Goal: Information Seeking & Learning: Check status

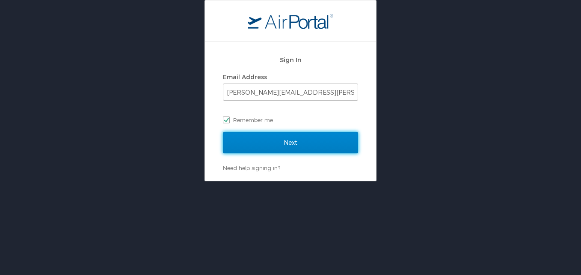
click at [309, 140] on input "Next" at bounding box center [290, 142] width 135 height 21
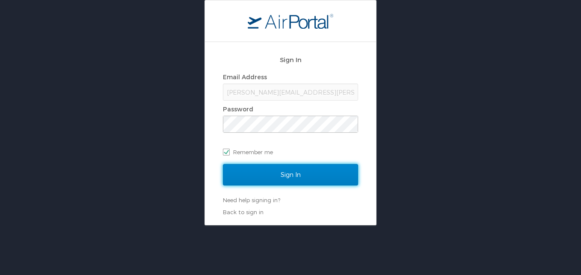
click at [273, 173] on input "Sign In" at bounding box center [290, 174] width 135 height 21
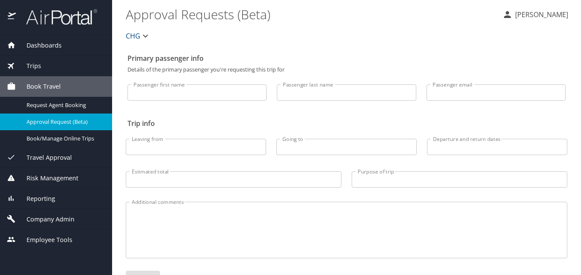
click at [60, 41] on span "Dashboards" at bounding box center [39, 45] width 46 height 9
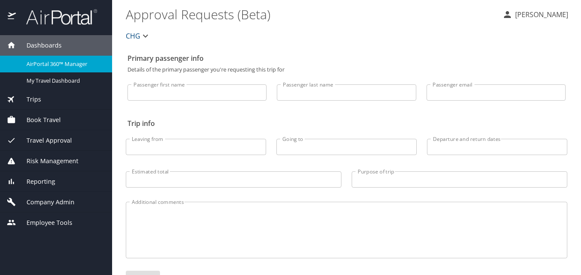
click at [57, 65] on span "AirPortal 360™ Manager" at bounding box center [64, 64] width 75 height 8
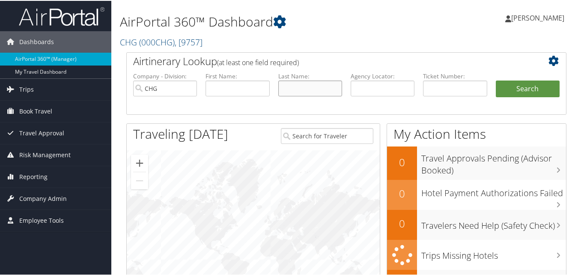
click at [297, 88] on input "text" at bounding box center [310, 88] width 64 height 16
click at [366, 84] on input "text" at bounding box center [383, 88] width 64 height 16
paste input "DPBZWB"
click at [367, 85] on input "DPBZWB" at bounding box center [383, 88] width 64 height 16
type input "DPBZWB"
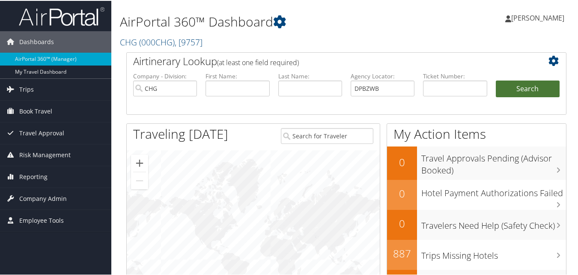
click at [506, 89] on button "Search" at bounding box center [528, 88] width 64 height 17
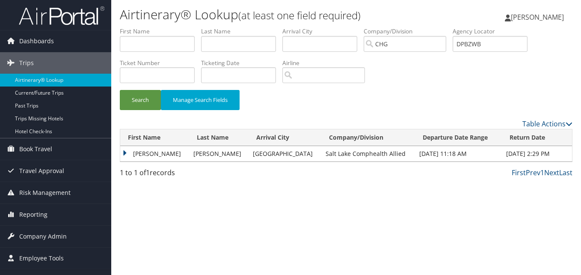
click at [134, 152] on td "Nichole" at bounding box center [154, 153] width 69 height 15
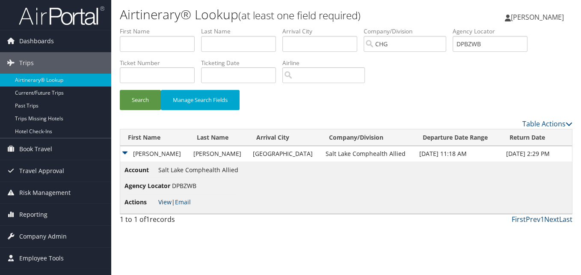
click at [161, 199] on link "View" at bounding box center [164, 202] width 13 height 8
drag, startPoint x: 497, startPoint y: 46, endPoint x: 418, endPoint y: 47, distance: 79.6
click at [418, 27] on ul "First Name Last Name Departure City Arrival City Company/Division CHG Airport/C…" at bounding box center [346, 27] width 453 height 0
paste input "FWEBEV"
click at [150, 92] on button "Search" at bounding box center [140, 100] width 41 height 20
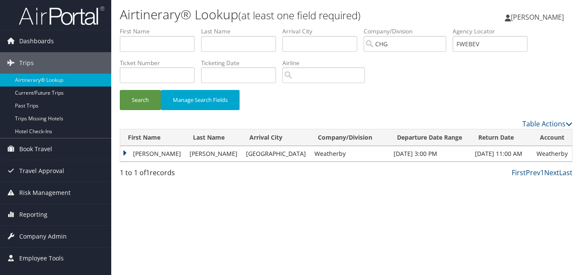
click at [134, 149] on td "Leon" at bounding box center [152, 153] width 65 height 15
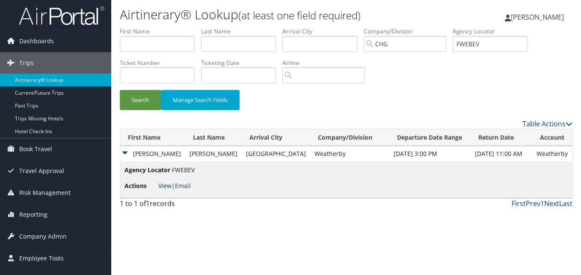
click at [161, 185] on link "View" at bounding box center [164, 186] width 13 height 8
click at [436, 27] on ul "First Name Last Name Departure City Arrival City Company/Division CHG Airport/C…" at bounding box center [346, 27] width 453 height 0
paste input "HPMCOC"
click at [478, 43] on input "HPMCOC" at bounding box center [490, 44] width 75 height 16
click at [147, 97] on button "Search" at bounding box center [140, 100] width 41 height 20
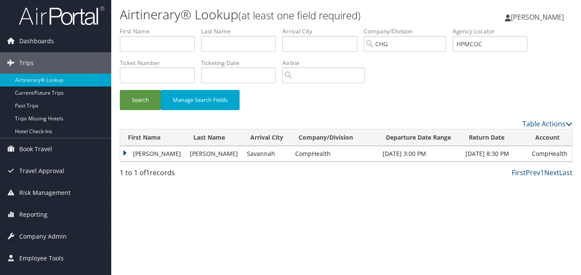
click at [152, 149] on td "Robert" at bounding box center [152, 153] width 65 height 15
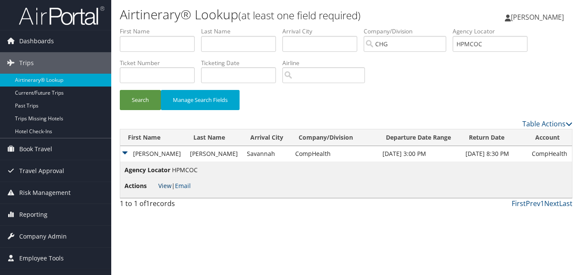
click at [165, 187] on link "View" at bounding box center [164, 186] width 13 height 8
drag, startPoint x: 472, startPoint y: 48, endPoint x: 427, endPoint y: 41, distance: 45.0
click at [419, 27] on ul "First Name Last Name Departure City Arrival City Company/Division CHG Airport/C…" at bounding box center [346, 27] width 453 height 0
paste input "CPRLBM"
click at [476, 46] on input "CPRLBM" at bounding box center [490, 44] width 75 height 16
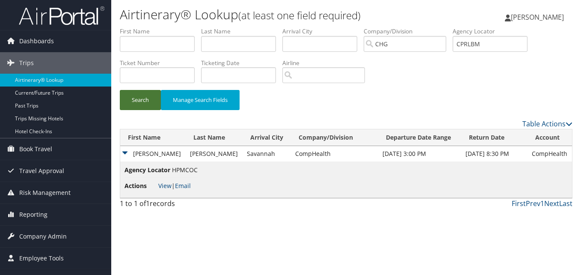
click at [151, 100] on button "Search" at bounding box center [140, 100] width 41 height 20
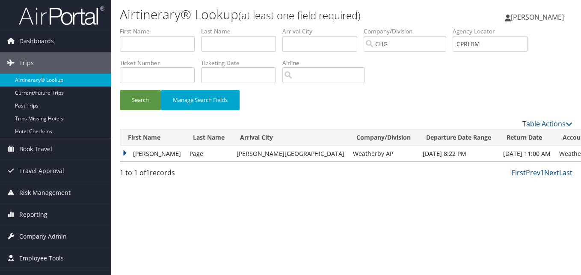
click at [147, 156] on td "Michele" at bounding box center [152, 153] width 65 height 15
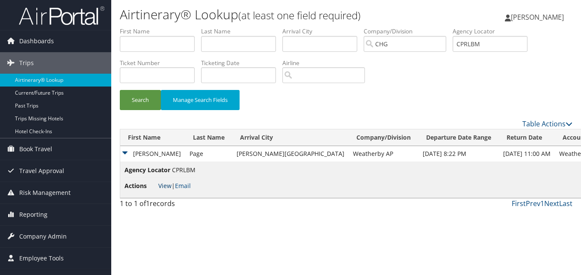
click at [164, 185] on link "View" at bounding box center [164, 186] width 13 height 8
drag, startPoint x: 490, startPoint y: 42, endPoint x: 449, endPoint y: 42, distance: 41.1
click at [449, 27] on ul "First Name Last Name Departure City Arrival City Company/Division CHG Airport/C…" at bounding box center [346, 27] width 453 height 0
paste input "UKQLYE"
click at [144, 101] on button "Search" at bounding box center [140, 100] width 41 height 20
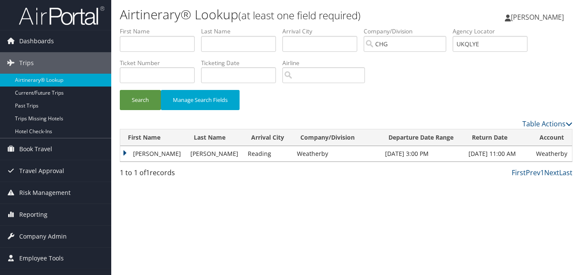
click at [131, 151] on td "Benjamin" at bounding box center [153, 153] width 66 height 15
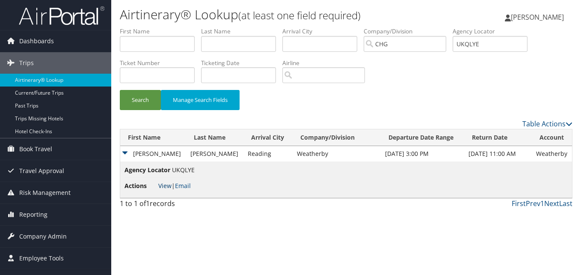
click at [166, 182] on link "View" at bounding box center [164, 186] width 13 height 8
drag, startPoint x: 486, startPoint y: 44, endPoint x: 418, endPoint y: 37, distance: 68.8
click at [402, 27] on ul "First Name Last Name Departure City Arrival City Company/Division CHG Airport/C…" at bounding box center [346, 27] width 453 height 0
paste input "DCURDM"
click at [478, 45] on input "DCURDM" at bounding box center [490, 44] width 75 height 16
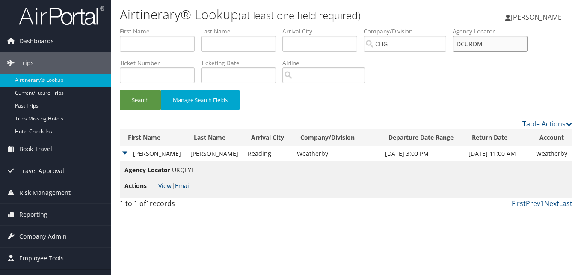
click at [476, 47] on input "DCURDM" at bounding box center [490, 44] width 75 height 16
click at [144, 97] on button "Search" at bounding box center [140, 100] width 41 height 20
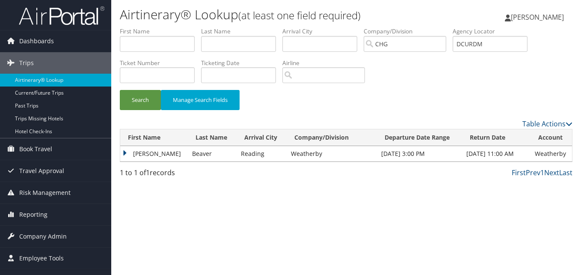
drag, startPoint x: 137, startPoint y: 150, endPoint x: 154, endPoint y: 159, distance: 18.6
click at [137, 150] on td "Andrew" at bounding box center [154, 153] width 68 height 15
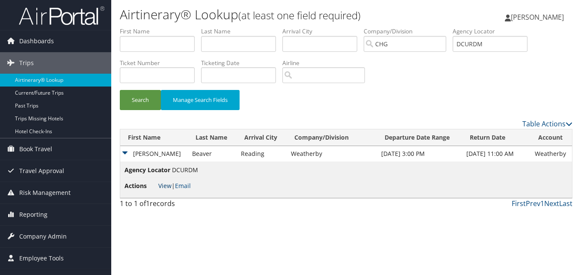
click at [167, 185] on link "View" at bounding box center [164, 186] width 13 height 8
drag, startPoint x: 490, startPoint y: 45, endPoint x: 437, endPoint y: 47, distance: 53.1
click at [437, 27] on ul "First Name Last Name Departure City Arrival City Company/Division CHG Airport/C…" at bounding box center [346, 27] width 453 height 0
paste input "YLPJQZ"
click at [143, 100] on button "Search" at bounding box center [140, 100] width 41 height 20
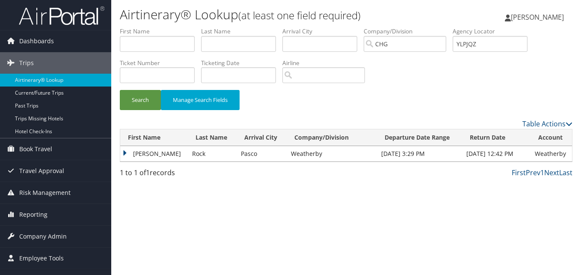
click at [146, 151] on td "Todd" at bounding box center [154, 153] width 68 height 15
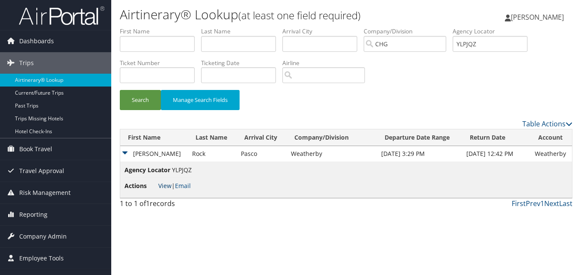
click at [164, 183] on link "View" at bounding box center [164, 186] width 13 height 8
drag, startPoint x: 441, startPoint y: 41, endPoint x: 399, endPoint y: 39, distance: 42.9
click at [399, 27] on ul "First Name Last Name Departure City Arrival City Company/Division CHG Airport/C…" at bounding box center [346, 27] width 453 height 0
paste input "LPMKHO"
type input "LPMKHO"
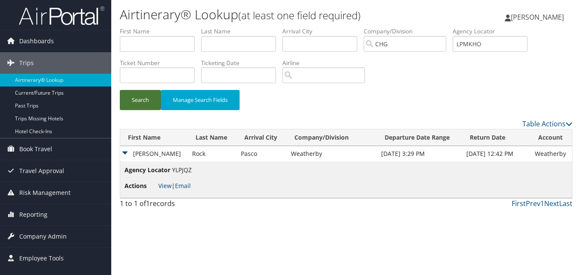
click at [151, 91] on button "Search" at bounding box center [140, 100] width 41 height 20
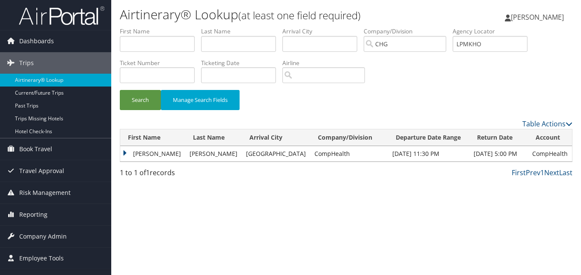
click at [130, 152] on td "Brandon" at bounding box center [152, 153] width 65 height 15
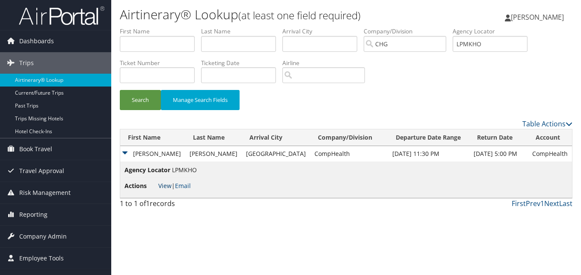
click at [160, 185] on link "View" at bounding box center [164, 186] width 13 height 8
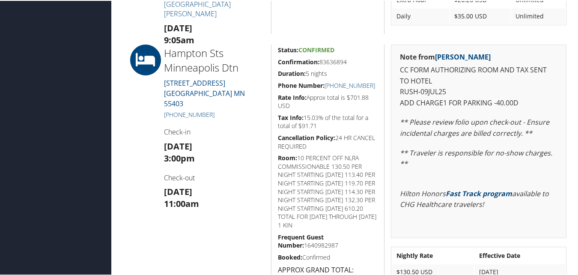
scroll to position [514, 0]
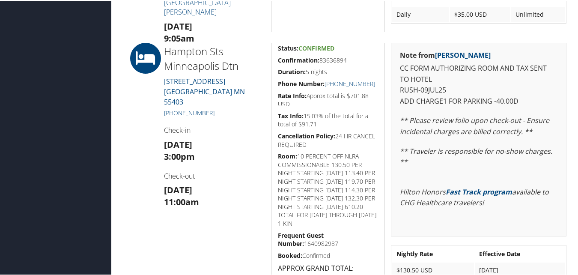
drag, startPoint x: 334, startPoint y: 56, endPoint x: 274, endPoint y: 59, distance: 60.4
click at [274, 59] on div "Status: Confirmed Confirmation: 83636894 Duration: 5 nights Phone Number: (612)…" at bounding box center [327, 197] width 113 height 310
copy h5 "Confirmation: 83636894"
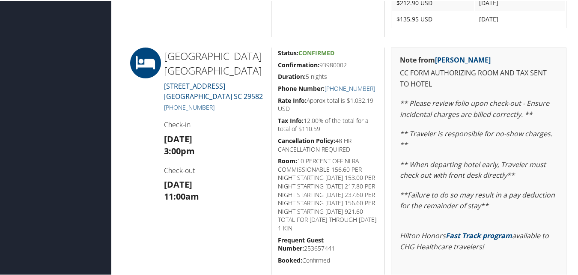
scroll to position [514, 0]
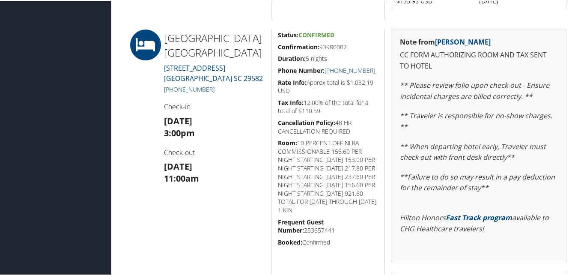
drag, startPoint x: 351, startPoint y: 46, endPoint x: 278, endPoint y: 46, distance: 72.8
click at [278, 46] on h5 "Confirmation: 93980002" at bounding box center [328, 46] width 100 height 9
copy h5 "Confirmation: 93980002"
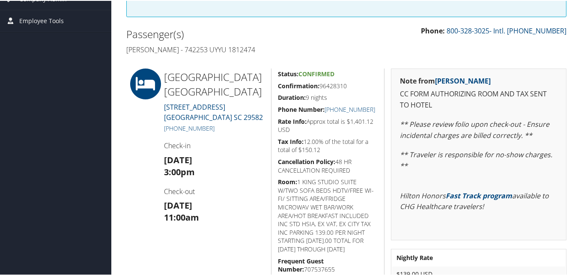
scroll to position [159, 0]
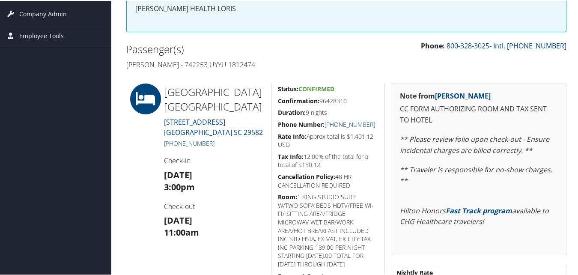
drag, startPoint x: 314, startPoint y: 97, endPoint x: 276, endPoint y: 96, distance: 38.5
click at [276, 96] on div "Status: Confirmed Confirmation: 96428310 Duration: 9 nights Phone Number: +1 (8…" at bounding box center [327, 194] width 113 height 223
copy h5 "Confirmation: 96428310"
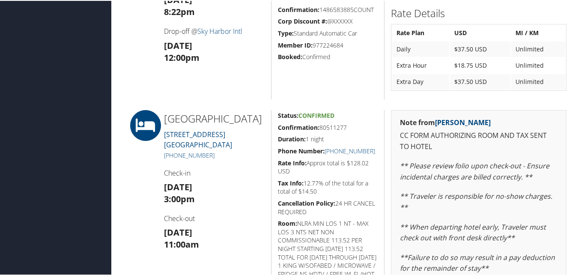
scroll to position [342, 0]
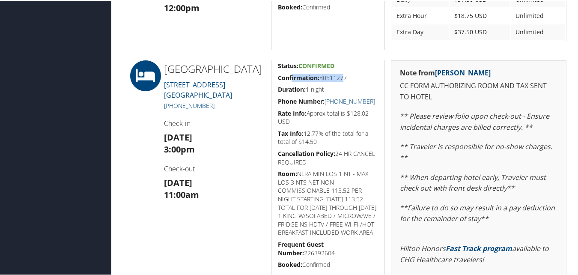
drag, startPoint x: 326, startPoint y: 74, endPoint x: 291, endPoint y: 72, distance: 35.1
click at [291, 73] on h5 "Confirmation: 80511277" at bounding box center [328, 77] width 100 height 9
drag, startPoint x: 291, startPoint y: 72, endPoint x: 250, endPoint y: 77, distance: 40.9
click at [250, 75] on h2 "Hampton Inn Queen Creek" at bounding box center [214, 68] width 101 height 15
drag, startPoint x: 359, startPoint y: 75, endPoint x: 277, endPoint y: 77, distance: 81.8
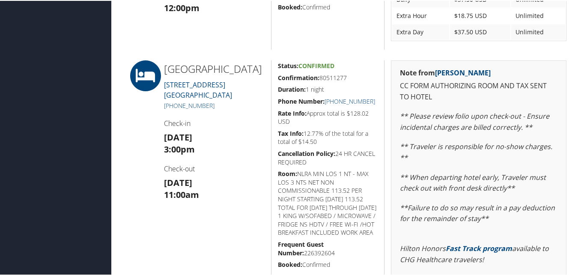
click at [278, 77] on h5 "Confirmation: 80511277" at bounding box center [328, 77] width 100 height 9
copy h5 "Confirmation: 80511277"
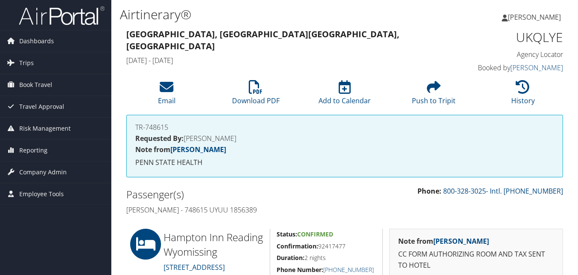
scroll to position [171, 0]
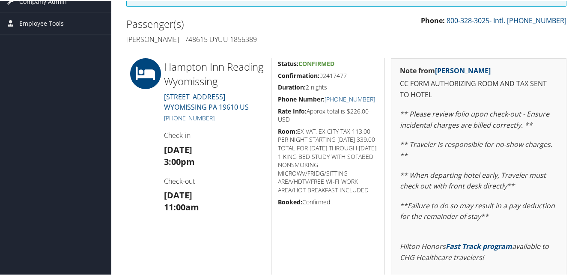
drag, startPoint x: 358, startPoint y: 74, endPoint x: 271, endPoint y: 71, distance: 87.8
click at [271, 71] on div "Status: Confirmed Confirmation: 92417477 Duration: 2 nights Phone Number: [PHON…" at bounding box center [327, 199] width 113 height 284
copy h5 "Confirmation: 92417477"
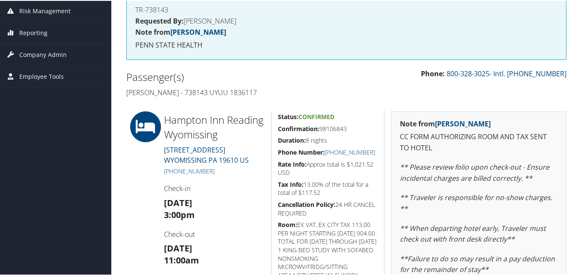
scroll to position [214, 0]
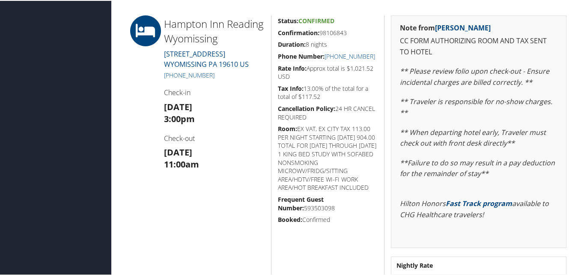
drag, startPoint x: 361, startPoint y: 27, endPoint x: 275, endPoint y: 31, distance: 86.1
click at [275, 31] on div "Status: Confirmed Confirmation: 98106843 Duration: 8 nights Phone Number: +1 (6…" at bounding box center [327, 157] width 113 height 284
copy h5 "Confirmation: 98106843"
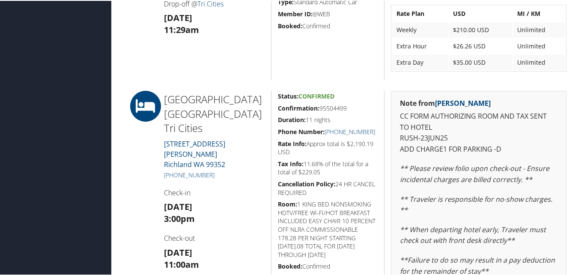
scroll to position [471, 0]
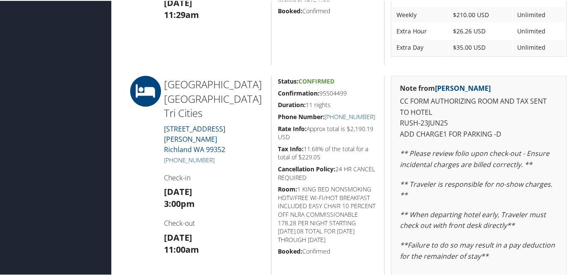
drag, startPoint x: 363, startPoint y: 92, endPoint x: 275, endPoint y: 92, distance: 87.3
click at [275, 92] on div "Status: Confirmed Confirmation: 95504499 Duration: 11 nights Phone Number: [PHO…" at bounding box center [327, 228] width 113 height 306
copy h5 "Confirmation: 95504499"
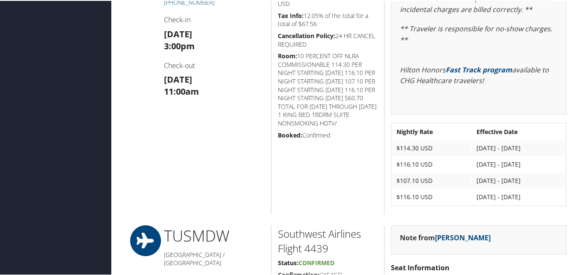
scroll to position [342, 0]
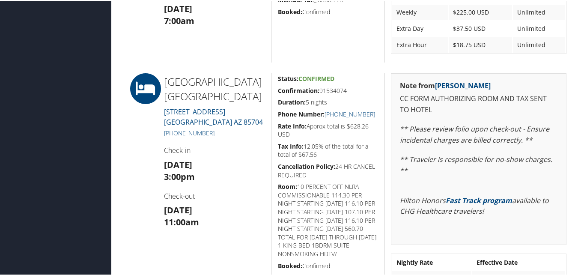
drag, startPoint x: 360, startPoint y: 90, endPoint x: 269, endPoint y: 88, distance: 90.8
click at [271, 88] on div "Status: Confirmed Confirmation: 91534074 Duration: 5 nights Phone Number: +1 (5…" at bounding box center [327, 208] width 113 height 272
copy h5 "Confirmation: 91534074"
drag, startPoint x: 229, startPoint y: 134, endPoint x: 170, endPoint y: 132, distance: 59.1
click at [170, 132] on h5 "+1 (520) 618-8000" at bounding box center [214, 132] width 101 height 9
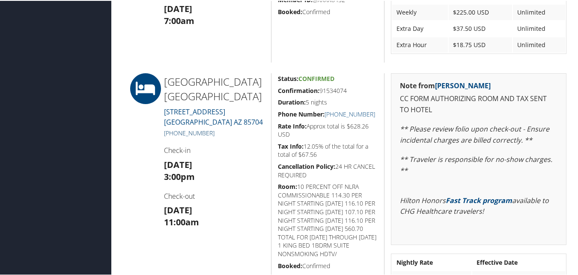
copy link "(520) 618-8000"
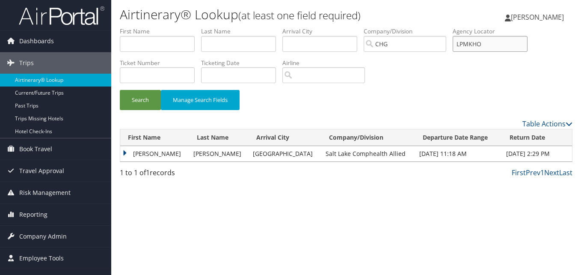
drag, startPoint x: 488, startPoint y: 45, endPoint x: 434, endPoint y: 43, distance: 53.1
click at [434, 27] on ul "First Name Last Name Departure City Arrival City Company/Division CHG Airport/C…" at bounding box center [346, 27] width 453 height 0
paste input "NJLZXJ"
click at [476, 45] on input "NJLZXJ" at bounding box center [490, 44] width 75 height 16
click at [142, 102] on button "Search" at bounding box center [140, 100] width 41 height 20
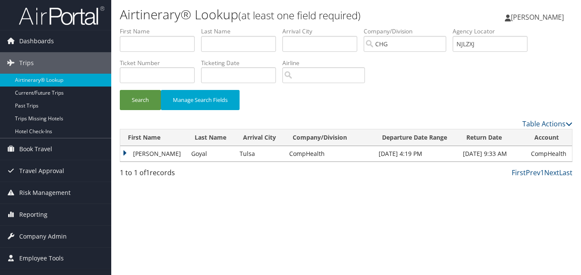
click at [145, 155] on td "Lokesh" at bounding box center [153, 153] width 67 height 15
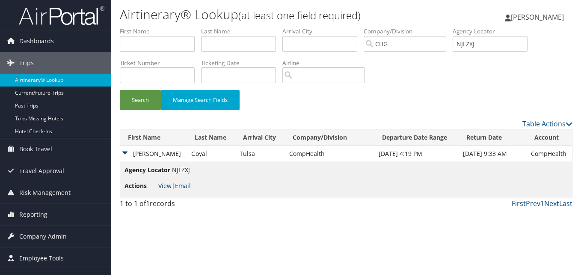
click at [167, 187] on link "View" at bounding box center [164, 186] width 13 height 8
paste input "EDSCOY"
drag, startPoint x: 489, startPoint y: 42, endPoint x: 436, endPoint y: 36, distance: 53.5
click at [435, 27] on ul "First Name Last Name Departure City Arrival City Company/Division CHG Airport/C…" at bounding box center [346, 27] width 453 height 0
click at [164, 102] on button "Manage Search Fields" at bounding box center [200, 100] width 79 height 20
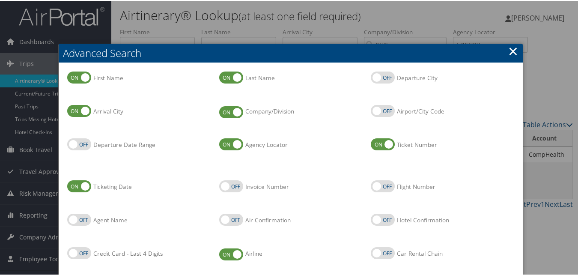
click at [513, 46] on link "×" at bounding box center [513, 50] width 10 height 17
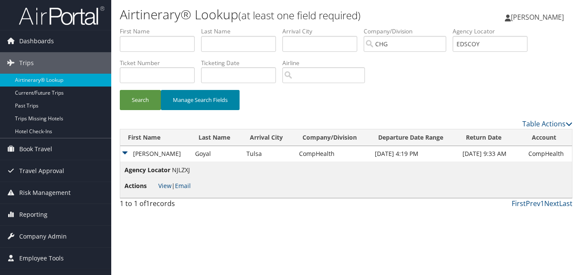
click at [164, 92] on button "Manage Search Fields" at bounding box center [200, 100] width 79 height 20
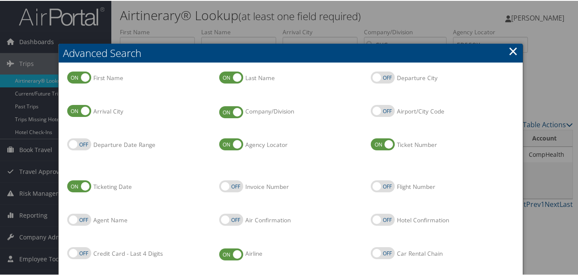
click at [509, 48] on link "×" at bounding box center [513, 50] width 10 height 17
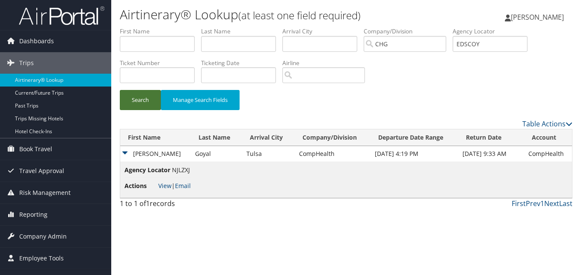
click at [144, 95] on button "Search" at bounding box center [140, 100] width 41 height 20
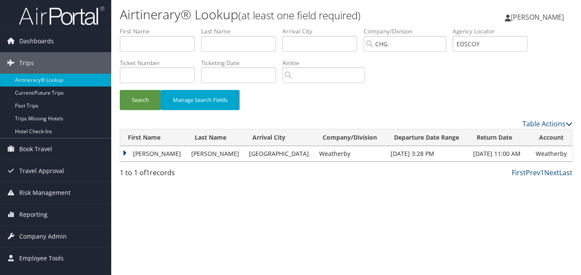
click at [152, 155] on td "Anita" at bounding box center [153, 153] width 67 height 15
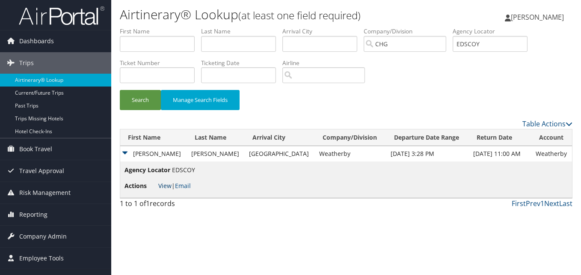
click at [165, 186] on link "View" at bounding box center [164, 186] width 13 height 8
drag, startPoint x: 494, startPoint y: 45, endPoint x: 455, endPoint y: 33, distance: 41.0
click at [420, 27] on ul "First Name Last Name Departure City Arrival City Company/Division CHG Airport/C…" at bounding box center [346, 27] width 453 height 0
paste input "FZLVIH"
click at [477, 45] on input "FZLVIH" at bounding box center [490, 44] width 75 height 16
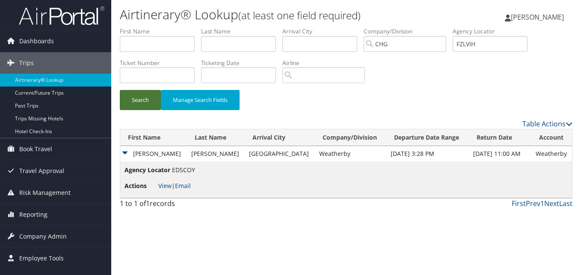
click at [144, 102] on button "Search" at bounding box center [140, 100] width 41 height 20
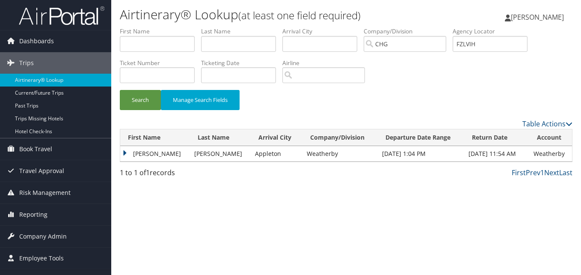
drag, startPoint x: 136, startPoint y: 149, endPoint x: 137, endPoint y: 157, distance: 7.8
click at [136, 149] on td "Alvin" at bounding box center [155, 153] width 70 height 15
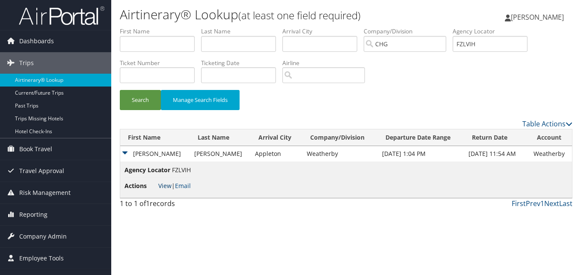
click at [161, 184] on link "View" at bounding box center [164, 186] width 13 height 8
drag, startPoint x: 467, startPoint y: 42, endPoint x: 429, endPoint y: 40, distance: 38.2
click at [429, 27] on ul "First Name Last Name Departure City Arrival City Company/Division CHG Airport/C…" at bounding box center [346, 27] width 453 height 0
paste input "GTNJJP"
click at [148, 102] on button "Search" at bounding box center [140, 100] width 41 height 20
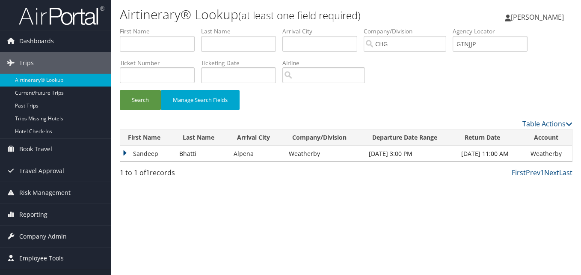
click at [152, 154] on td "Sandeep" at bounding box center [147, 153] width 55 height 15
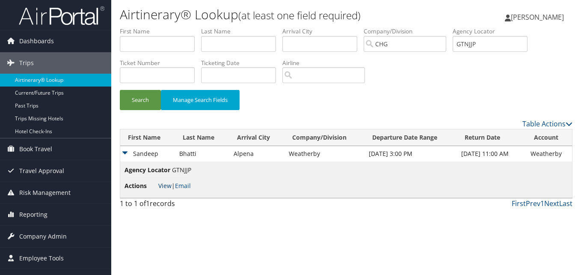
click at [167, 186] on link "View" at bounding box center [164, 186] width 13 height 8
drag, startPoint x: 478, startPoint y: 46, endPoint x: 446, endPoint y: 46, distance: 31.3
click at [446, 27] on ul "First Name Last Name Departure City Arrival City Company/Division CHG Airport/C…" at bounding box center [346, 27] width 453 height 0
paste input "YYFPRU"
click at [137, 96] on button "Search" at bounding box center [140, 100] width 41 height 20
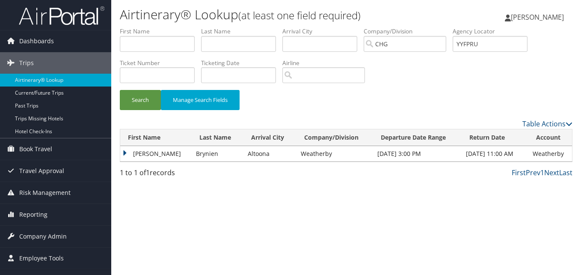
click at [143, 141] on th "First Name" at bounding box center [155, 137] width 71 height 17
click at [135, 152] on td "Daniel" at bounding box center [155, 153] width 71 height 15
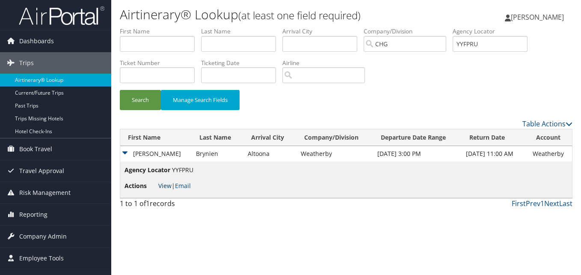
click at [162, 184] on link "View" at bounding box center [164, 186] width 13 height 8
drag, startPoint x: 415, startPoint y: 45, endPoint x: 407, endPoint y: 45, distance: 8.6
click at [407, 27] on ul "First Name Last Name Departure City Arrival City Company/Division CHG Airport/C…" at bounding box center [346, 27] width 453 height 0
paste input "KBOXDY"
click at [146, 101] on button "Search" at bounding box center [140, 100] width 41 height 20
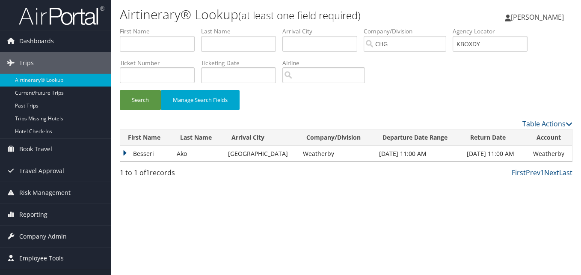
click at [136, 146] on td "Besseri" at bounding box center [146, 153] width 52 height 15
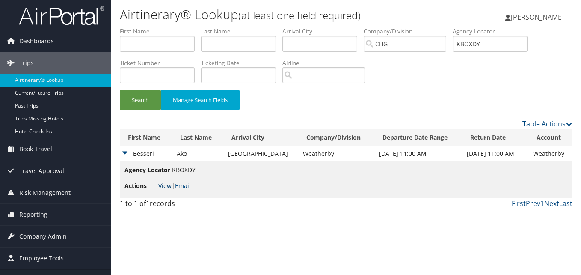
click at [162, 184] on link "View" at bounding box center [164, 186] width 13 height 8
paste input "JLYGVN"
drag, startPoint x: 479, startPoint y: 43, endPoint x: 449, endPoint y: 45, distance: 29.2
click at [449, 27] on ul "First Name Last Name Departure City Arrival City Company/Division CHG Airport/C…" at bounding box center [346, 27] width 453 height 0
click at [477, 45] on input "JLYGVN" at bounding box center [490, 44] width 75 height 16
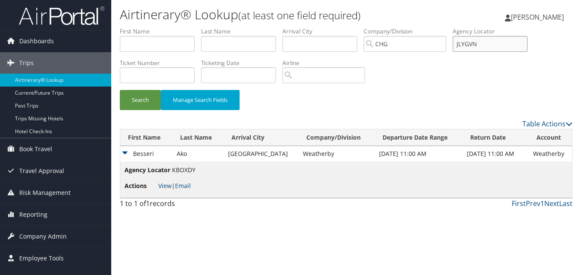
click at [475, 46] on input "JLYGVN" at bounding box center [490, 44] width 75 height 16
click at [476, 47] on input "JLYGVN" at bounding box center [490, 44] width 75 height 16
click at [131, 103] on button "Search" at bounding box center [140, 100] width 41 height 20
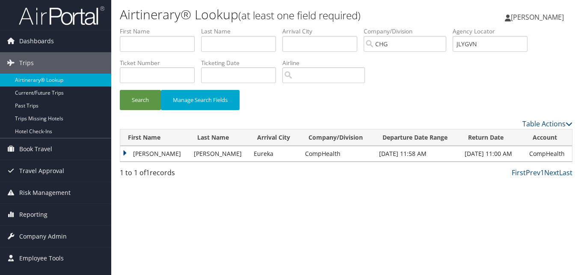
click at [149, 156] on td "Hamid" at bounding box center [154, 153] width 69 height 15
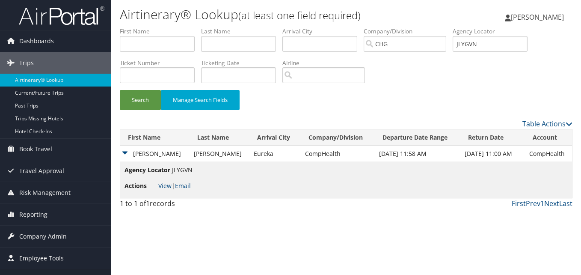
click at [157, 184] on li "Actions View | Email" at bounding box center [159, 185] width 68 height 15
click at [162, 185] on link "View" at bounding box center [164, 186] width 13 height 8
paste input "DMCUHW"
drag, startPoint x: 485, startPoint y: 44, endPoint x: 464, endPoint y: 44, distance: 21.0
click at [448, 27] on ul "First Name Last Name Departure City Arrival City Company/Division CHG Airport/C…" at bounding box center [346, 27] width 453 height 0
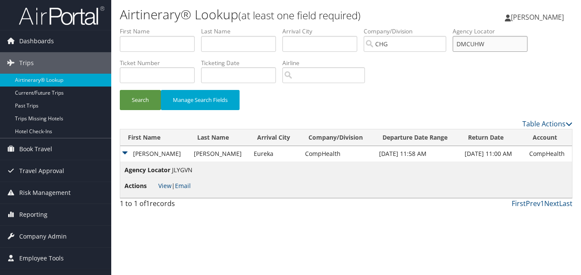
click at [476, 44] on input "DMCUHW" at bounding box center [490, 44] width 75 height 16
click at [147, 102] on button "Search" at bounding box center [140, 100] width 41 height 20
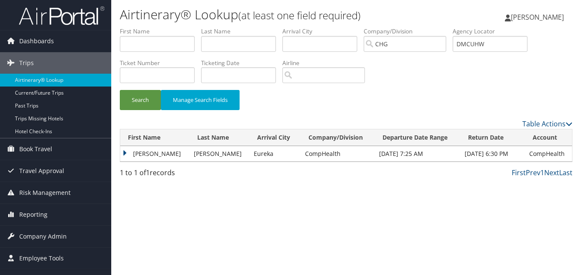
click at [148, 149] on td "Arturo" at bounding box center [154, 153] width 69 height 15
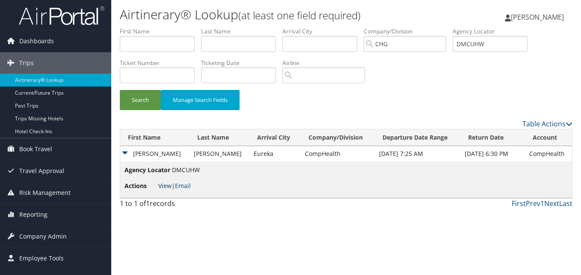
click at [165, 187] on link "View" at bounding box center [164, 186] width 13 height 8
paste input "LWDKLX"
drag, startPoint x: 500, startPoint y: 44, endPoint x: 456, endPoint y: 44, distance: 43.7
click at [456, 27] on ul "First Name Last Name Departure City Arrival City Company/Division CHG Airport/C…" at bounding box center [346, 27] width 453 height 0
type input "LWDKLX"
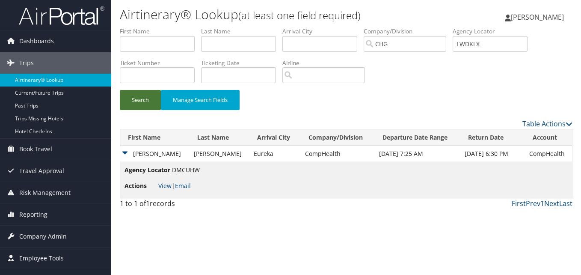
click at [134, 100] on button "Search" at bounding box center [140, 100] width 41 height 20
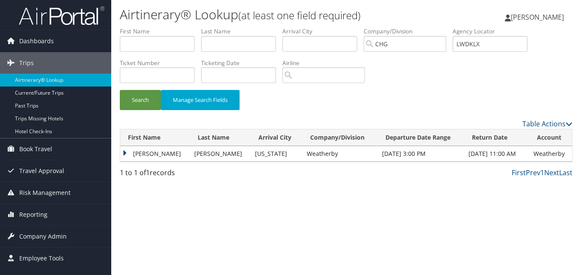
click at [139, 156] on td "Juan" at bounding box center [155, 153] width 70 height 15
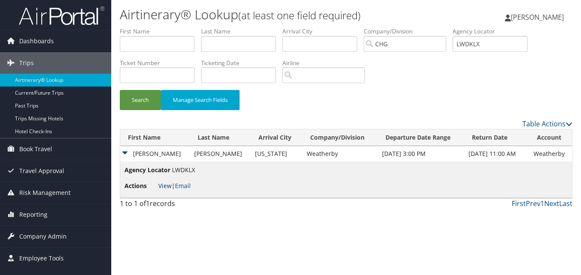
click at [166, 187] on link "View" at bounding box center [164, 186] width 13 height 8
drag, startPoint x: 488, startPoint y: 44, endPoint x: 456, endPoint y: 45, distance: 32.5
click at [456, 27] on ul "First Name Last Name Departure City Arrival City Company/Division CHG Airport/C…" at bounding box center [346, 27] width 453 height 0
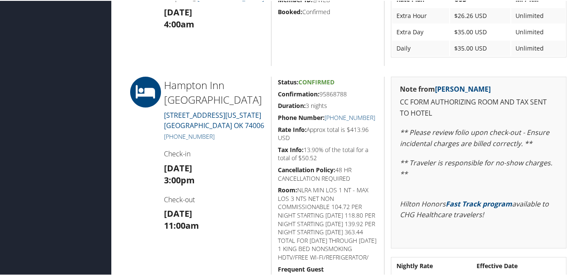
scroll to position [642, 0]
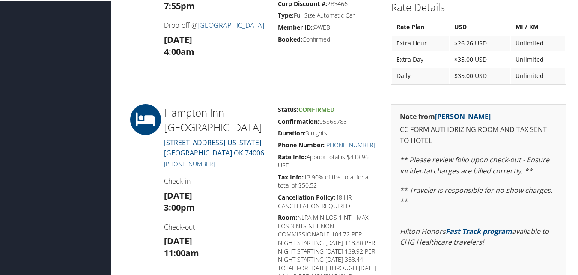
drag, startPoint x: 355, startPoint y: 122, endPoint x: 274, endPoint y: 119, distance: 80.9
click at [274, 119] on div "Status: Confirmed Confirmation: 95868788 Duration: 3 nights Phone Number: [PHON…" at bounding box center [327, 231] width 113 height 256
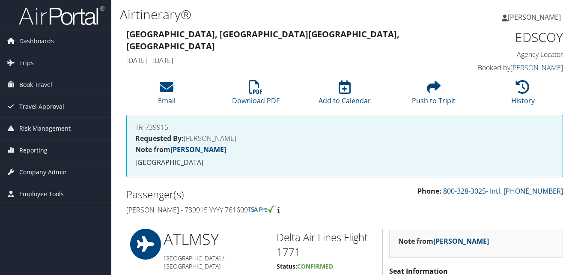
scroll to position [481, 0]
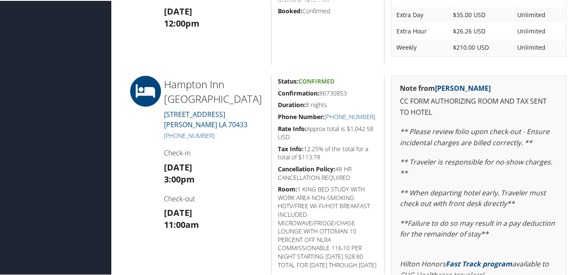
drag, startPoint x: 358, startPoint y: 91, endPoint x: 274, endPoint y: 92, distance: 83.5
click at [274, 92] on div "Status: Confirmed Confirmation: 86730853 Duration: 8 nights Phone Number: [PHON…" at bounding box center [327, 217] width 113 height 284
copy h5 "Confirmation: 86730853"
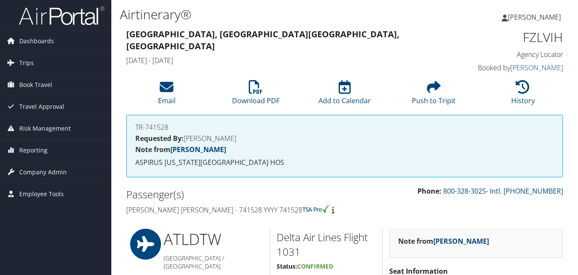
scroll to position [661, 0]
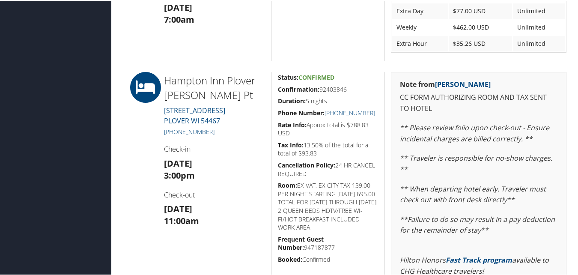
drag, startPoint x: 354, startPoint y: 86, endPoint x: 272, endPoint y: 89, distance: 81.8
click at [272, 89] on div "Status: Confirmed Confirmation: 92403846 Duration: 5 nights Phone Number: [PHON…" at bounding box center [327, 213] width 113 height 284
copy h5 "Confirmation: 92403846"
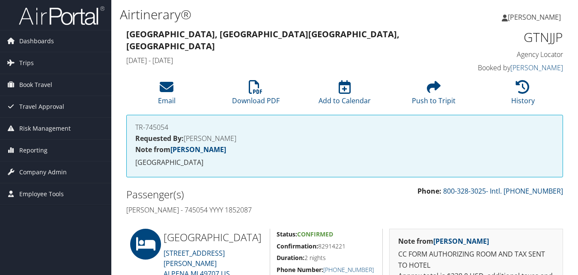
scroll to position [128, 0]
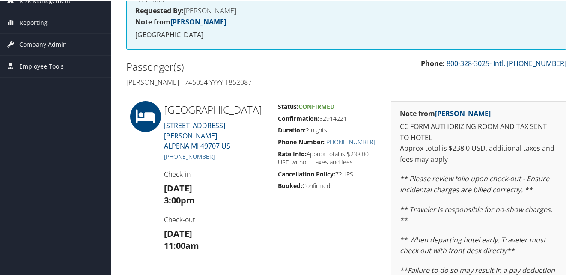
drag, startPoint x: 352, startPoint y: 120, endPoint x: 269, endPoint y: 117, distance: 83.1
click at [271, 117] on div "Status: Confirmed Confirmation: 82914221 Duration: 2 nights Phone Number: +1 (9…" at bounding box center [327, 253] width 113 height 306
copy h5 "Confirmation: 82914221"
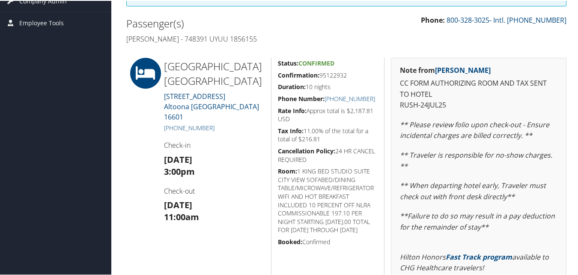
scroll to position [171, 0]
drag, startPoint x: 355, startPoint y: 74, endPoint x: 270, endPoint y: 75, distance: 85.2
click at [271, 75] on div "Status: Confirmed Confirmation: 95122932 Duration: 10 nights Phone Number: [PHO…" at bounding box center [327, 204] width 113 height 295
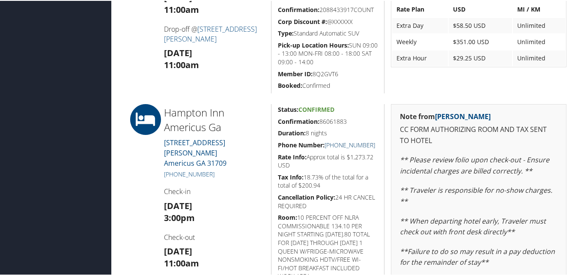
scroll to position [342, 0]
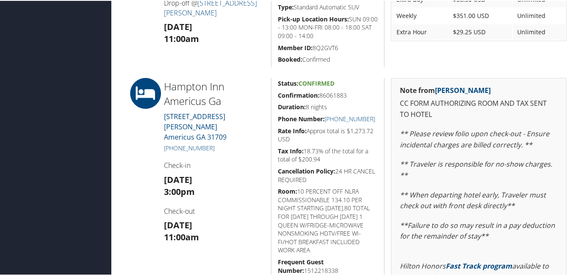
drag, startPoint x: 356, startPoint y: 97, endPoint x: 273, endPoint y: 94, distance: 83.5
click at [273, 94] on div "Status: Confirmed Confirmation: 86061883 Duration: 8 nights Phone Number: [PHON…" at bounding box center [327, 219] width 113 height 284
copy h5 "Confirmation: 86061883"
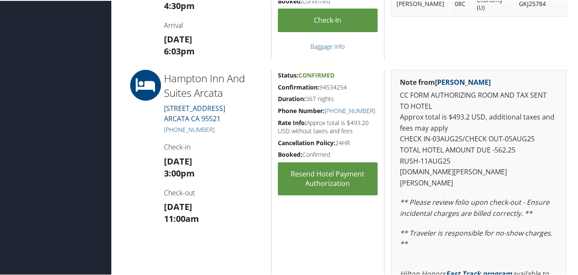
scroll to position [1498, 0]
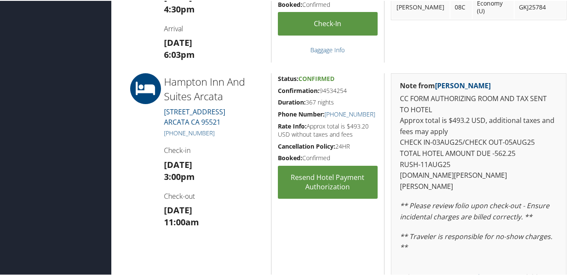
drag, startPoint x: 358, startPoint y: 87, endPoint x: 270, endPoint y: 90, distance: 87.8
click at [271, 90] on div "Status: Confirmed Confirmation: 94534254 Duration: 367 nights Phone Number: [PH…" at bounding box center [327, 222] width 113 height 300
copy h5 "Confirmation: 94534254"
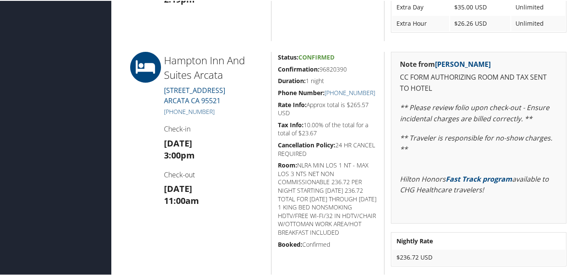
scroll to position [685, 0]
drag, startPoint x: 334, startPoint y: 66, endPoint x: 274, endPoint y: 65, distance: 60.0
click at [274, 65] on div "Status: Confirmed Confirmation: 96820390 Duration: 1 night Phone Number: +1 (70…" at bounding box center [327, 162] width 113 height 223
copy h5 "Confirmation: 96820390"
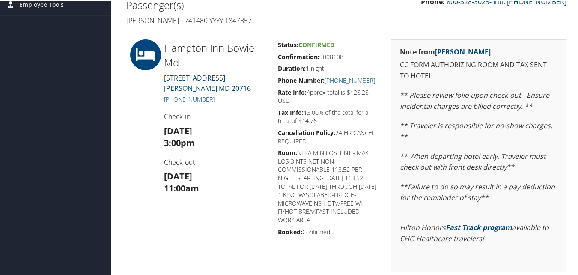
scroll to position [171, 0]
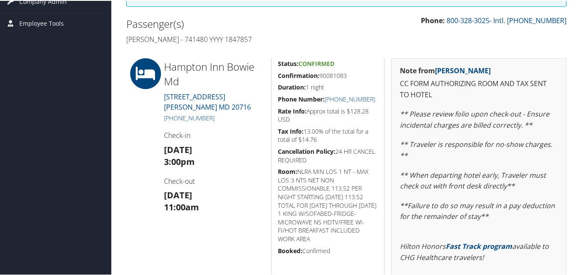
drag, startPoint x: 326, startPoint y: 77, endPoint x: 270, endPoint y: 74, distance: 56.6
click at [271, 74] on div "Status: Confirmed Confirmation: 90081083 Duration: 1 night Phone Number: [PHONE…" at bounding box center [327, 199] width 113 height 284
copy h5 "Confirmation: 90081083"
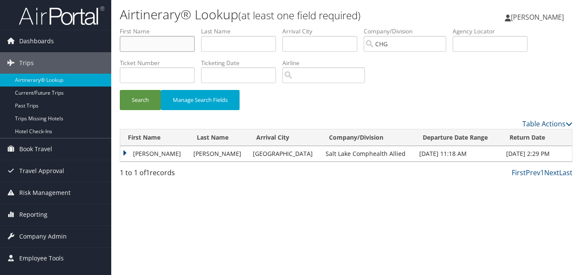
click at [174, 41] on input "text" at bounding box center [157, 44] width 75 height 16
paste input "Lipow, Kenneth"
drag, startPoint x: 143, startPoint y: 43, endPoint x: 89, endPoint y: 43, distance: 54.4
click at [89, 43] on div "Dashboards AirPortal 360™ (Manager) My Travel Dashboard Trips Airtinerary® Look…" at bounding box center [290, 137] width 581 height 275
type input "Kenneth"
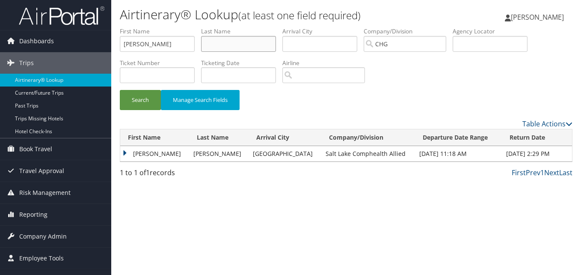
click at [225, 42] on input "text" at bounding box center [238, 44] width 75 height 16
paste input "Lipow,"
type input "Lipow"
click at [120, 90] on button "Search" at bounding box center [140, 100] width 41 height 20
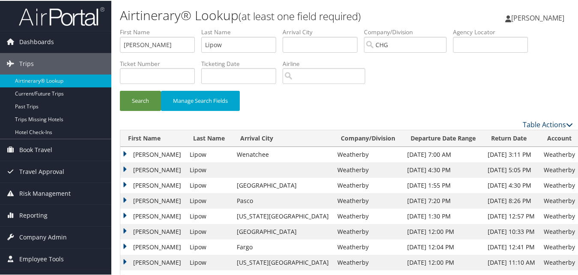
click at [547, 122] on link "Table Actions" at bounding box center [548, 123] width 50 height 9
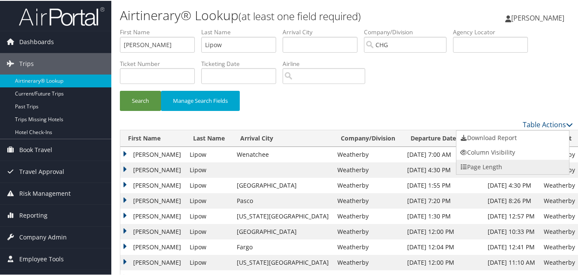
click at [488, 159] on link "Page Length" at bounding box center [512, 166] width 113 height 15
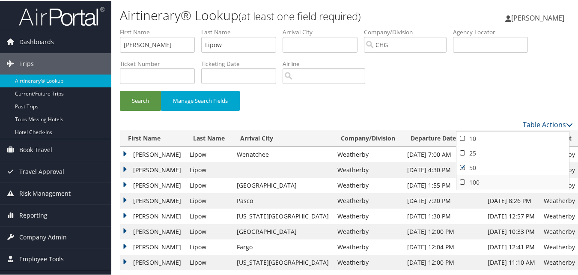
click at [476, 179] on link "100" at bounding box center [512, 181] width 113 height 15
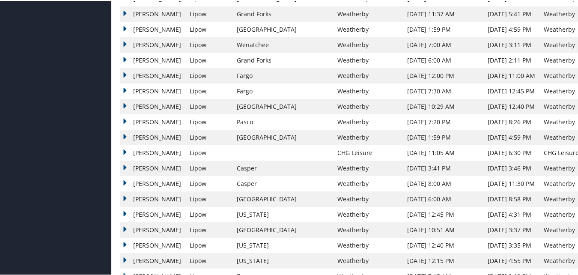
scroll to position [1165, 0]
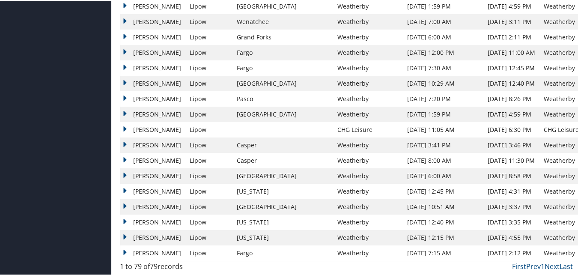
click at [125, 157] on td "Kenneth" at bounding box center [152, 159] width 65 height 15
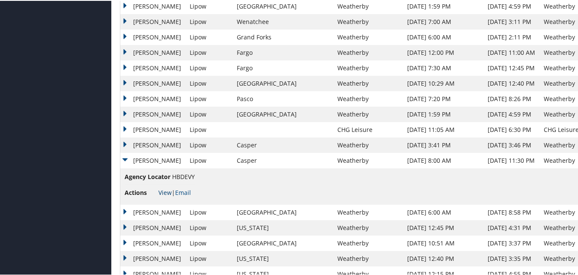
click at [161, 189] on link "View" at bounding box center [164, 191] width 13 height 8
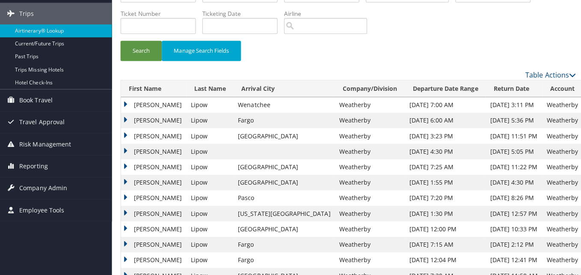
scroll to position [0, 0]
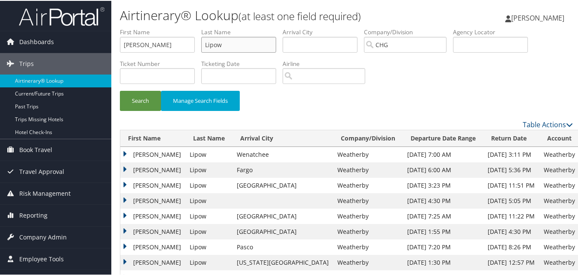
drag, startPoint x: 231, startPoint y: 40, endPoint x: 199, endPoint y: 44, distance: 32.8
click at [199, 27] on ul "First Name Kenneth Last Name Lipow Departure City Arrival City Company/Division…" at bounding box center [346, 27] width 453 height 0
drag, startPoint x: 190, startPoint y: 47, endPoint x: 112, endPoint y: 47, distance: 77.9
click at [506, 49] on input "text" at bounding box center [490, 44] width 75 height 16
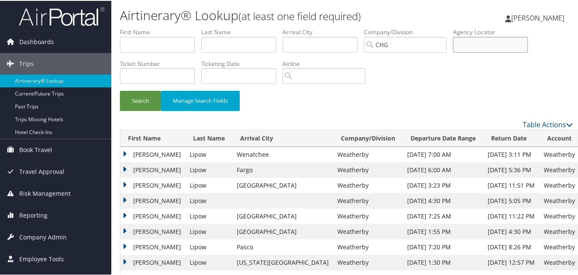
paste input "GHKNFO"
click at [478, 47] on input "GHKNFO" at bounding box center [490, 44] width 75 height 16
click at [147, 100] on button "Search" at bounding box center [140, 100] width 41 height 20
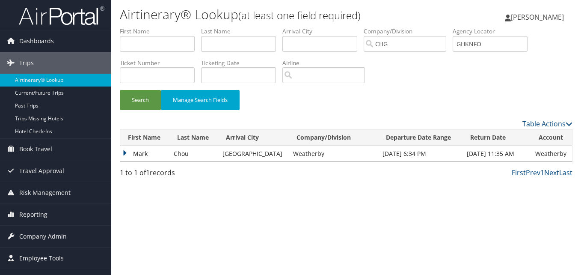
click at [153, 156] on td "Mark" at bounding box center [144, 153] width 49 height 15
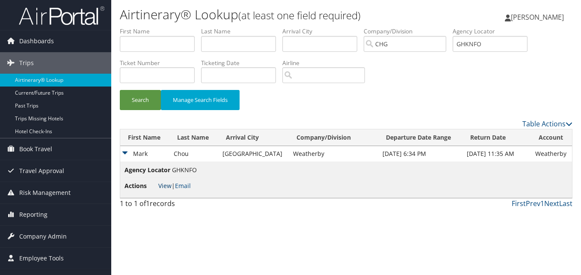
click at [166, 184] on link "View" at bounding box center [164, 186] width 13 height 8
click at [491, 38] on input "GHKNFO" at bounding box center [490, 44] width 75 height 16
paste input "DPCXCN"
drag, startPoint x: 449, startPoint y: 41, endPoint x: 467, endPoint y: 45, distance: 18.6
click at [467, 45] on input "G DPCXCN" at bounding box center [490, 44] width 75 height 16
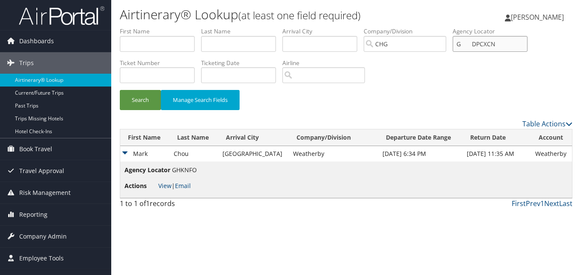
drag, startPoint x: 507, startPoint y: 47, endPoint x: 463, endPoint y: 41, distance: 44.9
click at [452, 27] on ul "First Name Last Name Departure City Arrival City Company/Division CHG Airport/C…" at bounding box center [346, 27] width 453 height 0
paste input "text"
click at [476, 48] on input "DPCXCN" at bounding box center [490, 44] width 75 height 16
type input "DPCXCN"
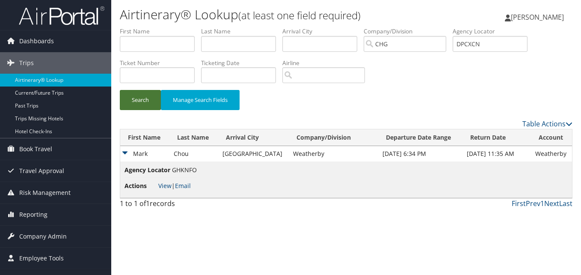
click at [155, 94] on button "Search" at bounding box center [140, 100] width 41 height 20
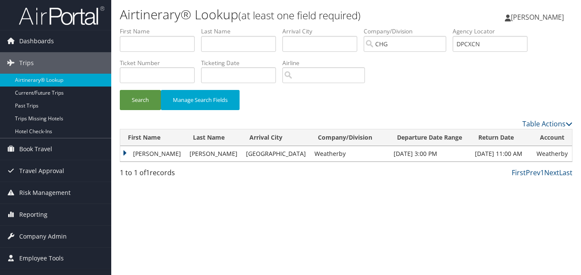
click at [151, 153] on td "Pushpa" at bounding box center [152, 153] width 65 height 15
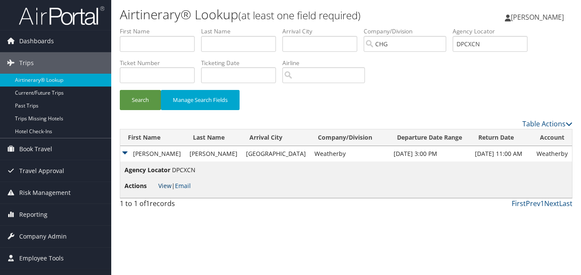
click at [170, 188] on link "View" at bounding box center [164, 186] width 13 height 8
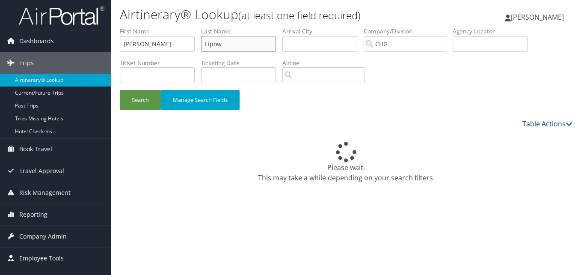
drag, startPoint x: 237, startPoint y: 44, endPoint x: 144, endPoint y: 33, distance: 93.6
click at [144, 27] on ul "First Name Kenneth Last Name Lipow Departure City Arrival City Company/Division…" at bounding box center [346, 27] width 453 height 0
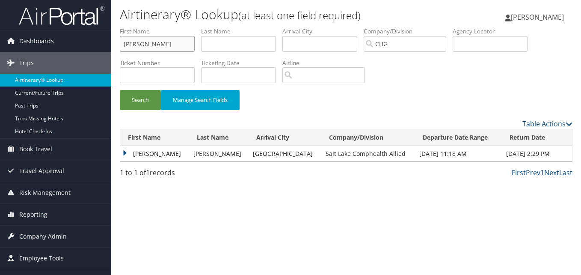
click at [146, 39] on input "Kenneth" at bounding box center [157, 44] width 75 height 16
drag, startPoint x: 148, startPoint y: 40, endPoint x: 81, endPoint y: 41, distance: 66.8
click at [81, 41] on div "Dashboards AirPortal 360™ (Manager) My Travel Dashboard Trips Airtinerary® Look…" at bounding box center [290, 137] width 581 height 275
drag, startPoint x: 474, startPoint y: 33, endPoint x: 474, endPoint y: 39, distance: 5.6
click at [474, 34] on label "Agency Locator" at bounding box center [493, 31] width 81 height 9
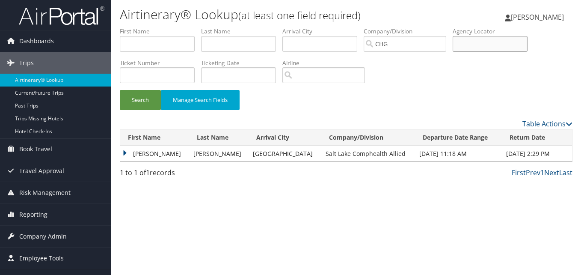
click at [472, 41] on input "text" at bounding box center [490, 44] width 75 height 16
paste input "KQDMDP"
click at [477, 45] on input "KQDMDP" at bounding box center [490, 44] width 75 height 16
click at [145, 104] on button "Search" at bounding box center [140, 100] width 41 height 20
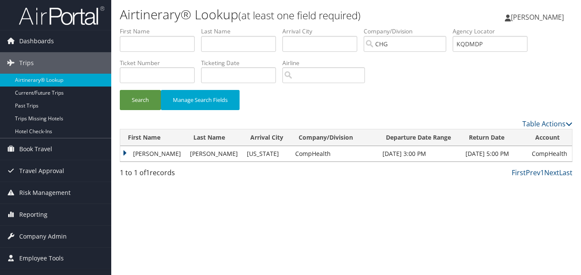
click at [146, 152] on td "Masoud" at bounding box center [152, 153] width 65 height 15
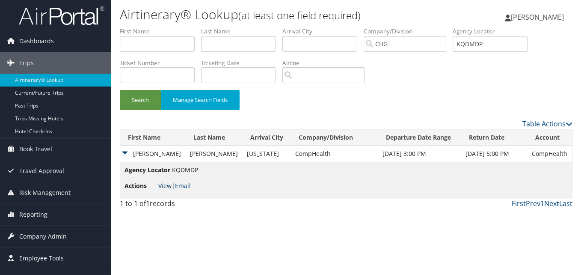
click at [165, 183] on link "View" at bounding box center [164, 186] width 13 height 8
drag, startPoint x: 500, startPoint y: 43, endPoint x: 462, endPoint y: 43, distance: 38.1
click at [462, 43] on input "KQDMDP" at bounding box center [490, 44] width 75 height 16
drag, startPoint x: 457, startPoint y: 42, endPoint x: 446, endPoint y: 47, distance: 12.5
click at [437, 27] on ul "First Name Last Name Departure City Arrival City Company/Division CHG Airport/C…" at bounding box center [346, 27] width 453 height 0
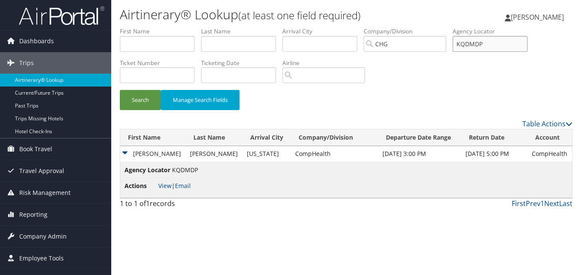
paste input "UOVGAT"
click at [476, 42] on input "UOVGAT" at bounding box center [490, 44] width 75 height 16
type input "UOVGAT"
click at [138, 98] on button "Search" at bounding box center [140, 100] width 41 height 20
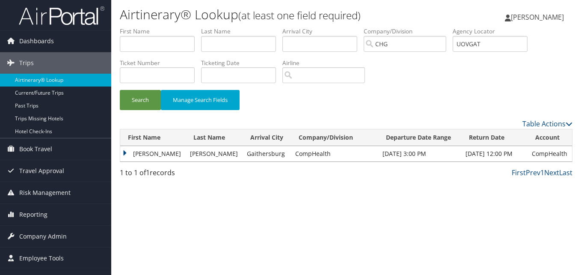
click at [131, 150] on td "Marion" at bounding box center [152, 153] width 65 height 15
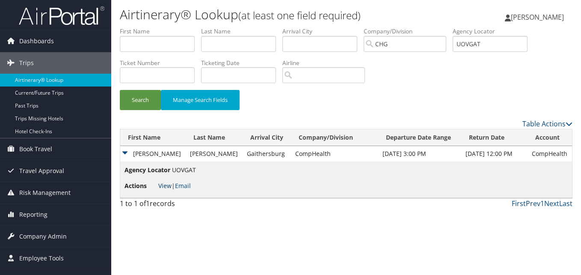
click at [161, 182] on link "View" at bounding box center [164, 186] width 13 height 8
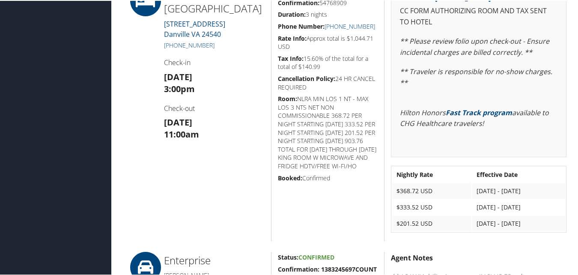
scroll to position [214, 0]
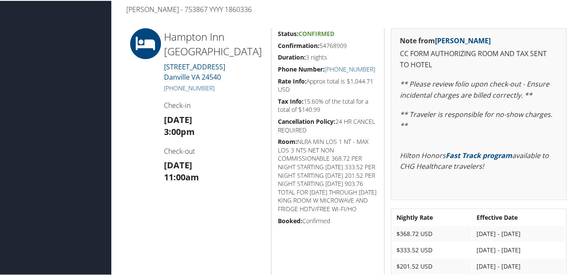
drag, startPoint x: 351, startPoint y: 45, endPoint x: 273, endPoint y: 42, distance: 78.0
click at [273, 42] on div "Status: Confirmed Confirmation: 54768909 Duration: 3 nights Phone Number: [PHON…" at bounding box center [327, 155] width 113 height 256
copy h5 "Confirmation: 54768909"
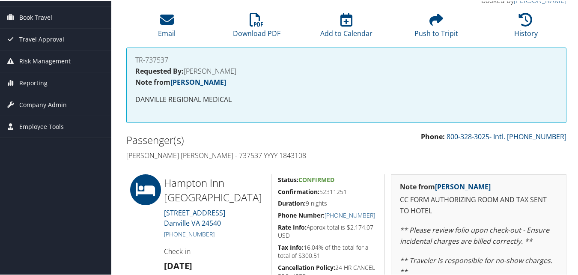
scroll to position [171, 0]
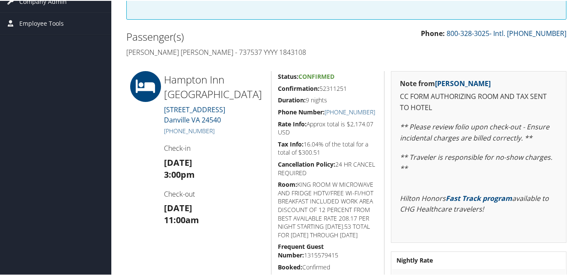
drag, startPoint x: 358, startPoint y: 85, endPoint x: 277, endPoint y: 87, distance: 80.5
click at [278, 87] on h5 "Confirmation: 52311251" at bounding box center [328, 87] width 100 height 9
copy h5 "Confirmation: 52311251"
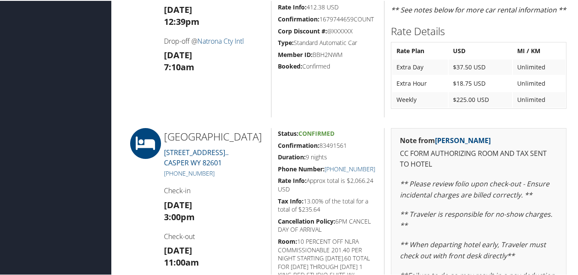
scroll to position [685, 0]
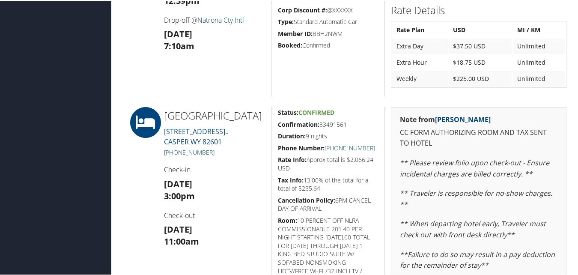
drag, startPoint x: 367, startPoint y: 128, endPoint x: 283, endPoint y: 127, distance: 83.5
click at [283, 127] on div "Status: Confirmed Confirmation: 83491561 Duration: 9 nights Phone Number: [PHON…" at bounding box center [327, 248] width 113 height 284
drag, startPoint x: 283, startPoint y: 127, endPoint x: 315, endPoint y: 119, distance: 32.2
click at [254, 122] on h2 "[GEOGRAPHIC_DATA]" at bounding box center [214, 114] width 101 height 15
drag, startPoint x: 357, startPoint y: 119, endPoint x: 271, endPoint y: 122, distance: 85.7
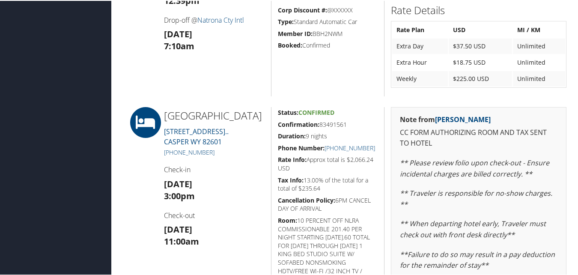
click at [271, 122] on div "Status: Confirmed Confirmation: 83491561 Duration: 9 nights Phone Number: [PHON…" at bounding box center [327, 248] width 113 height 284
copy h5 "Confirmation: 83491561"
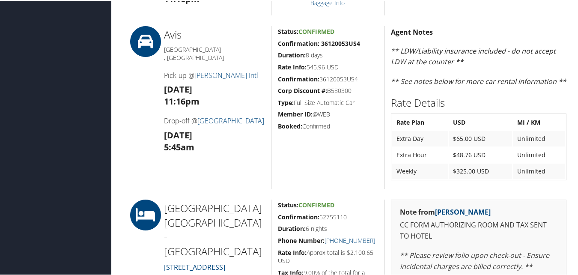
scroll to position [471, 0]
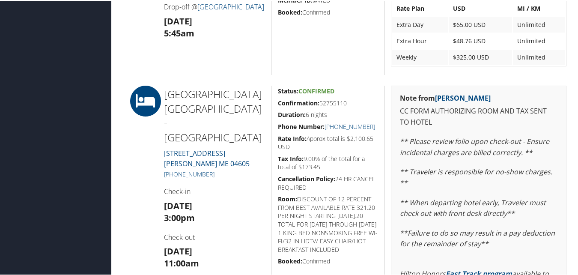
drag, startPoint x: 346, startPoint y: 101, endPoint x: 274, endPoint y: 104, distance: 72.8
click at [274, 104] on div "Status: Confirmed Confirmation: 52755110 Duration: 6 nights Phone Number: [PHON…" at bounding box center [327, 227] width 113 height 284
copy h5 "Confirmation: 52755110"
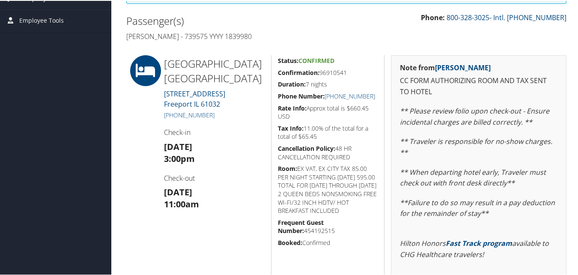
scroll to position [171, 0]
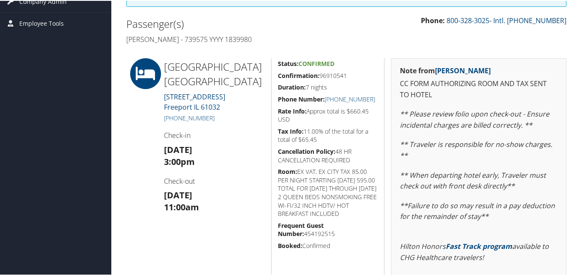
drag, startPoint x: 366, startPoint y: 69, endPoint x: 275, endPoint y: 77, distance: 91.0
click at [275, 77] on div "Status: Confirmed Confirmation: 96910541 Duration: 7 nights Phone Number: [PHON…" at bounding box center [327, 199] width 113 height 284
copy h5 "Confirmation: 96910541"
